Goal: Navigation & Orientation: Find specific page/section

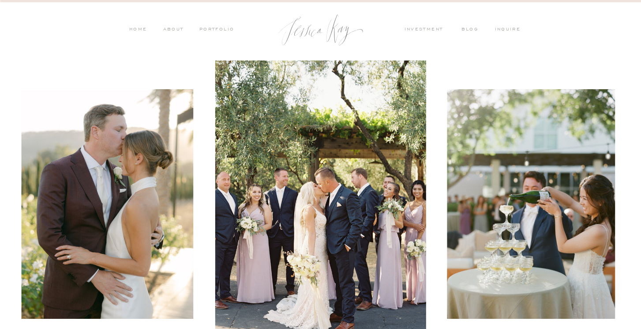
click at [227, 26] on nav "PORTFOLIO" at bounding box center [216, 30] width 37 height 8
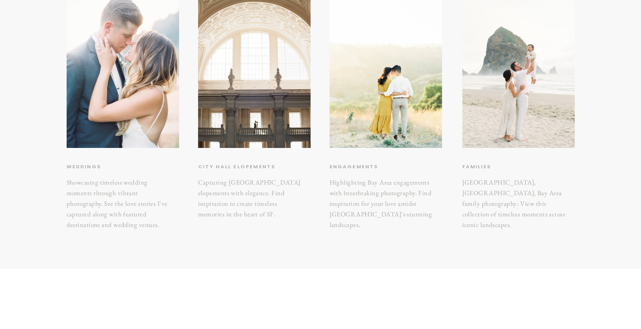
scroll to position [176, 0]
click at [251, 165] on h3 "City hall elopements" at bounding box center [242, 167] width 88 height 9
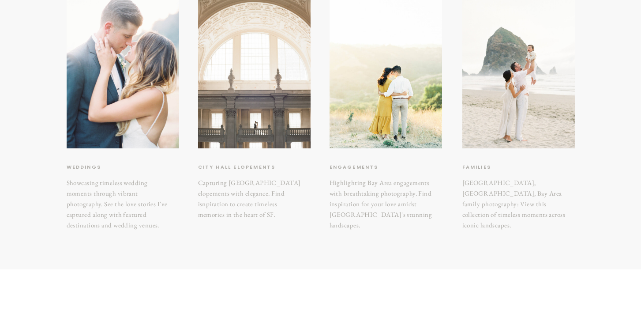
click at [258, 117] on div at bounding box center [254, 73] width 112 height 150
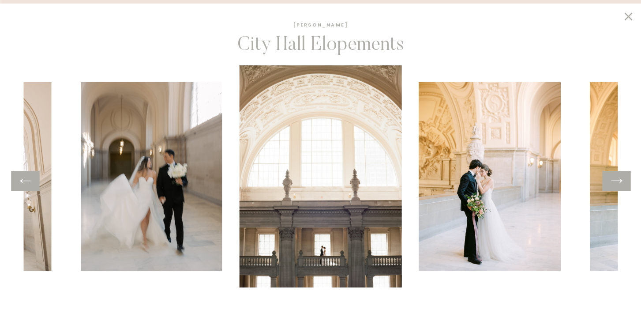
click at [623, 184] on div at bounding box center [616, 181] width 28 height 20
click at [619, 178] on icon at bounding box center [616, 181] width 13 height 14
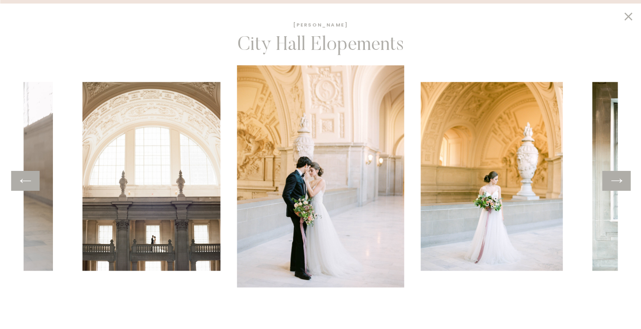
click at [30, 181] on icon at bounding box center [25, 181] width 13 height 14
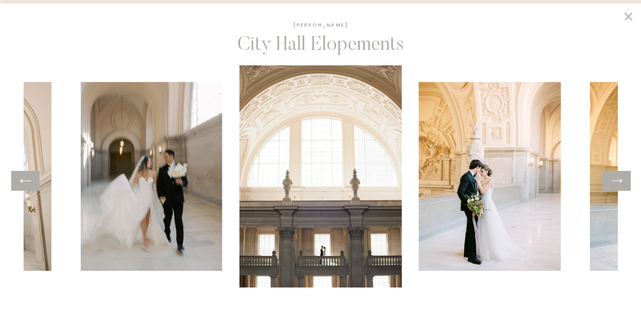
click at [621, 184] on icon at bounding box center [616, 181] width 13 height 14
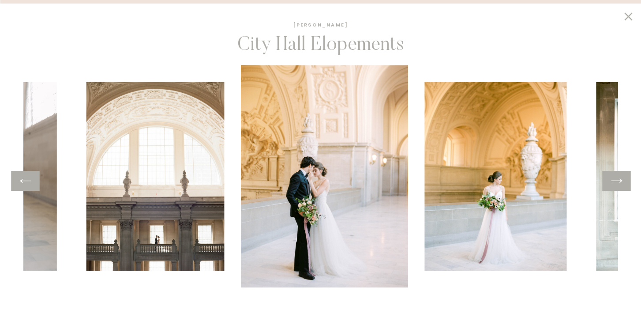
click at [621, 184] on icon at bounding box center [616, 181] width 13 height 14
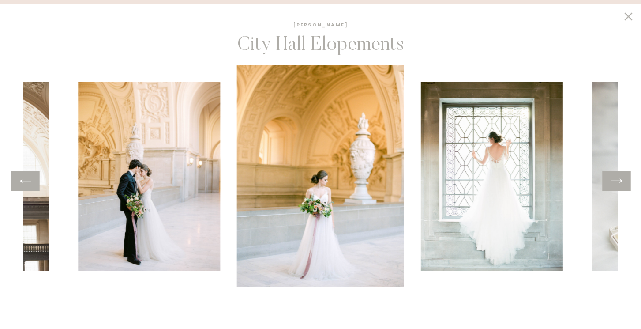
click at [621, 184] on icon at bounding box center [616, 181] width 13 height 14
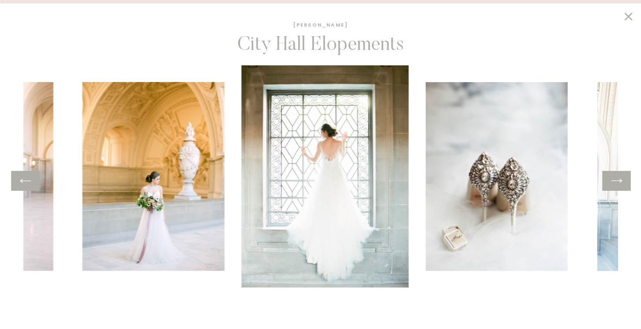
click at [621, 184] on icon at bounding box center [616, 181] width 13 height 14
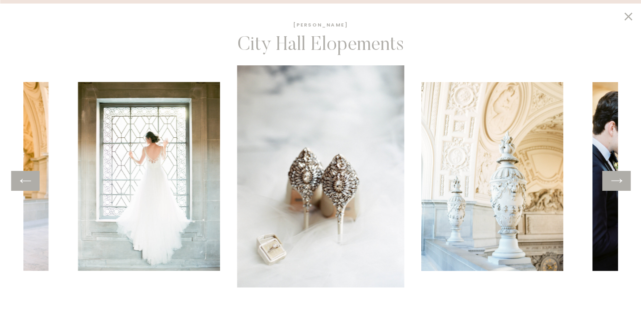
click at [621, 184] on icon at bounding box center [616, 181] width 13 height 14
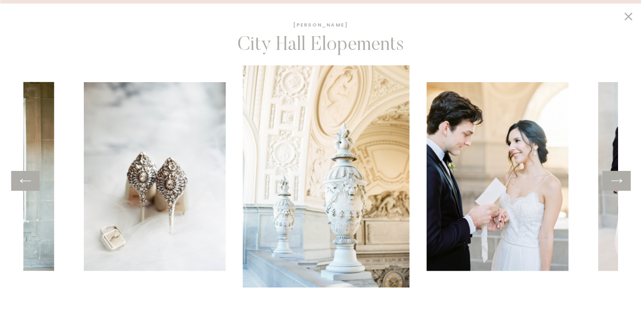
click at [621, 184] on icon at bounding box center [616, 181] width 13 height 14
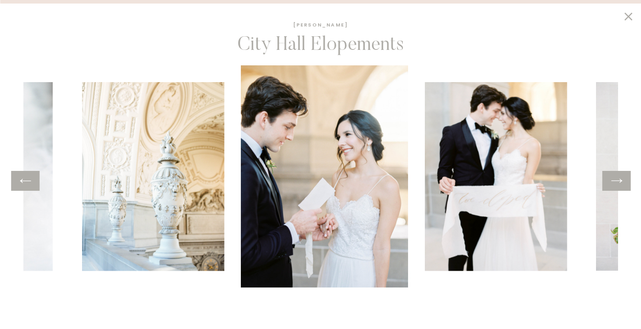
click at [621, 184] on icon at bounding box center [616, 181] width 13 height 14
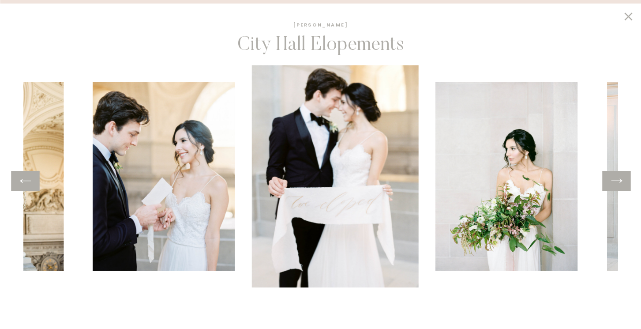
click at [621, 184] on icon at bounding box center [616, 181] width 13 height 14
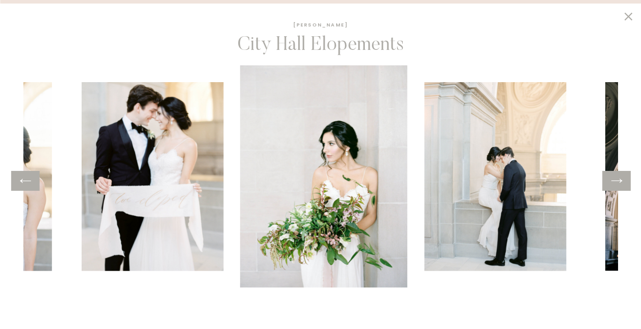
click at [621, 184] on icon at bounding box center [616, 181] width 13 height 14
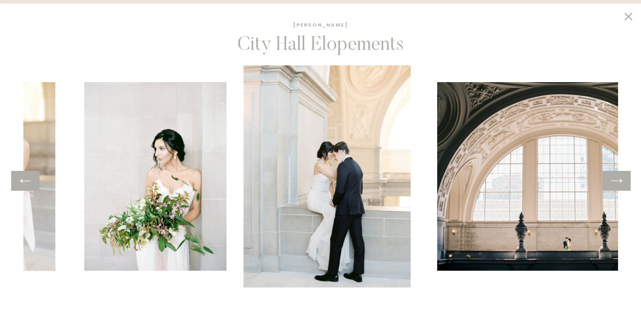
click at [621, 184] on icon at bounding box center [616, 181] width 13 height 14
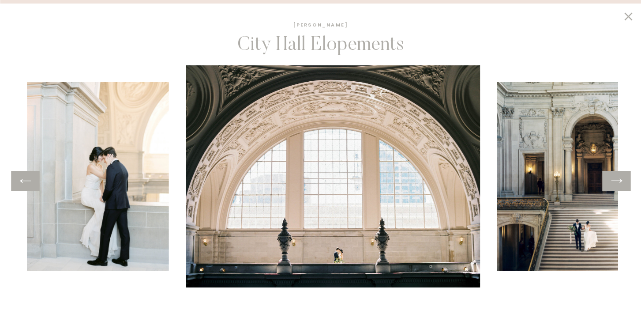
click at [621, 184] on icon at bounding box center [616, 181] width 13 height 14
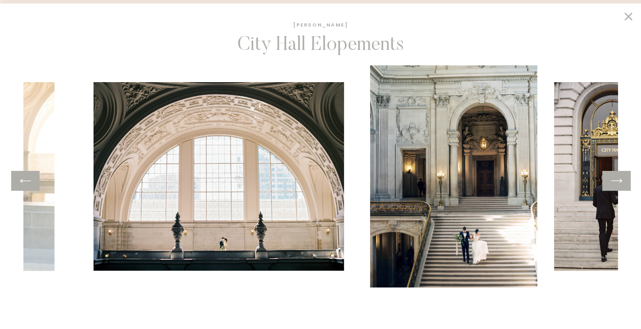
click at [621, 184] on icon at bounding box center [616, 181] width 13 height 14
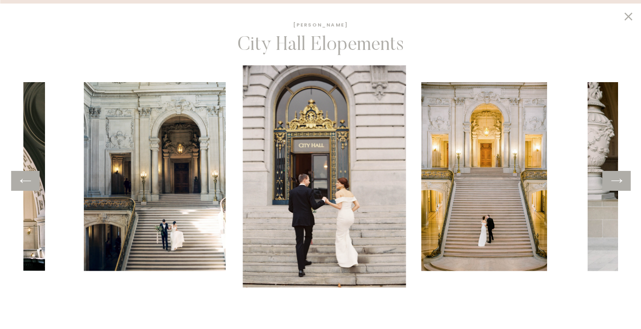
click at [621, 184] on icon at bounding box center [616, 181] width 13 height 14
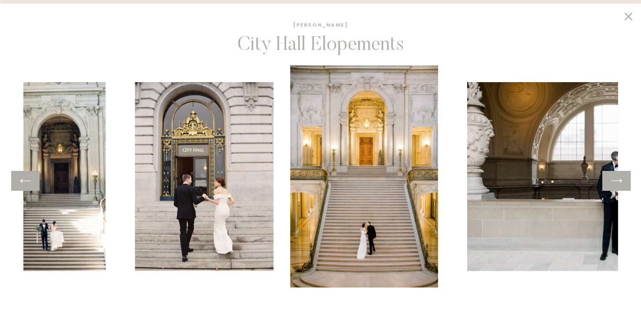
click at [621, 184] on icon at bounding box center [616, 181] width 13 height 14
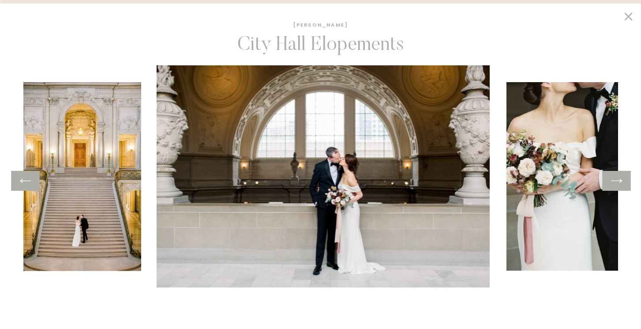
click at [621, 184] on icon at bounding box center [616, 181] width 13 height 14
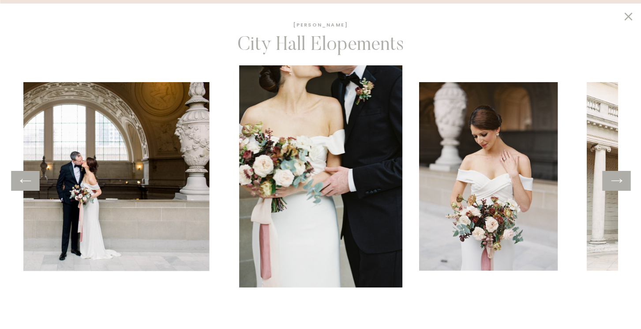
click at [621, 184] on icon at bounding box center [616, 181] width 13 height 14
